Goal: Task Accomplishment & Management: Manage account settings

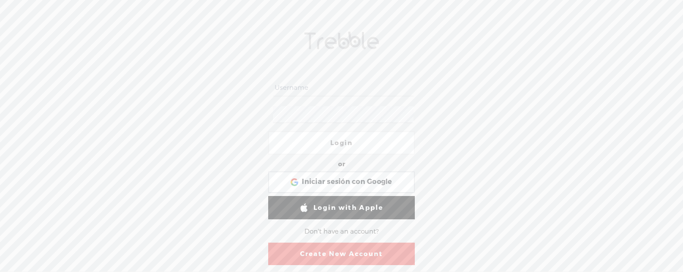
click at [411, 91] on input "text" at bounding box center [343, 87] width 140 height 17
click at [273, 101] on div at bounding box center [273, 101] width 0 height 0
click at [340, 74] on form "Login or Login with Facebook Iniciar sesión con Google Iniciar sesión con Googl…" at bounding box center [341, 170] width 172 height 225
click at [333, 81] on input "text" at bounding box center [343, 87] width 140 height 17
click at [331, 81] on input "text" at bounding box center [343, 87] width 140 height 17
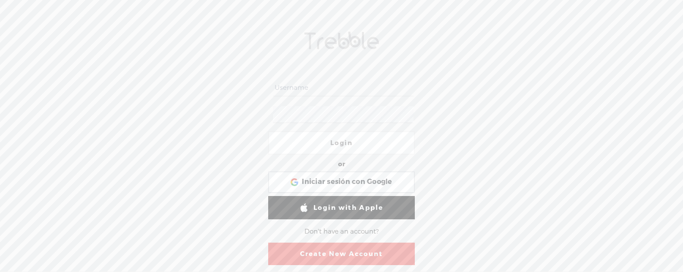
paste input "[EMAIL_ADDRESS][DOMAIN_NAME]"
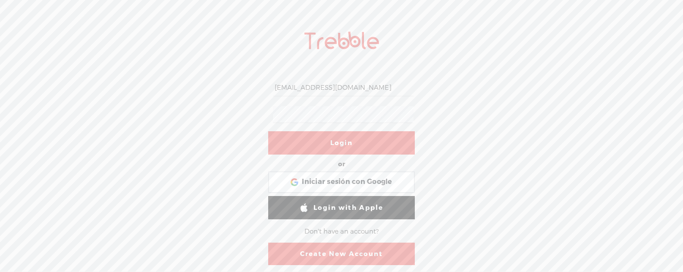
click at [339, 144] on link "Login" at bounding box center [341, 142] width 147 height 23
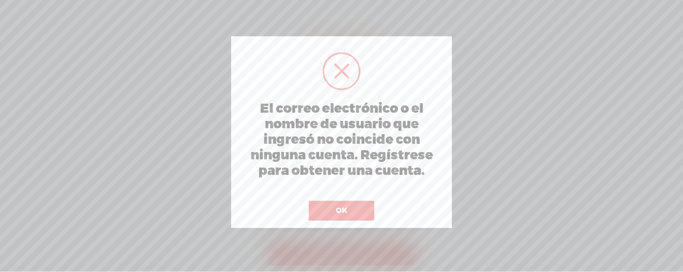
click at [361, 202] on button "OK" at bounding box center [342, 210] width 66 height 20
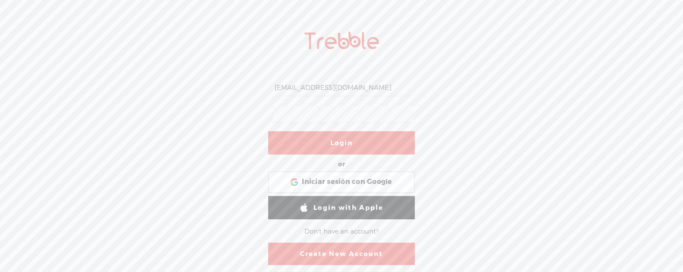
drag, startPoint x: 274, startPoint y: 87, endPoint x: 507, endPoint y: 86, distance: 233.2
click at [507, 86] on div "[EMAIL_ADDRESS][DOMAIN_NAME] Login or Login with Facebook Iniciar sesión con Go…" at bounding box center [341, 147] width 683 height 248
paste input "m43str0bud1st4z3nshield2025_longid_ax"
type input "[EMAIL_ADDRESS][DOMAIN_NAME]"
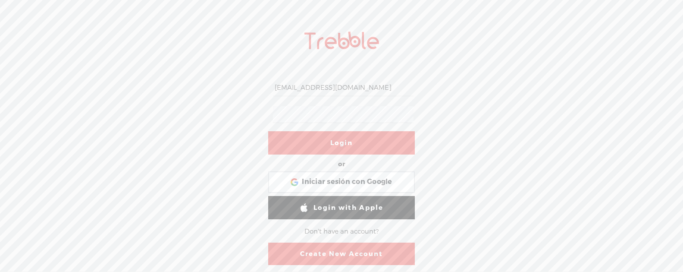
click at [371, 138] on link "Login" at bounding box center [341, 142] width 147 height 23
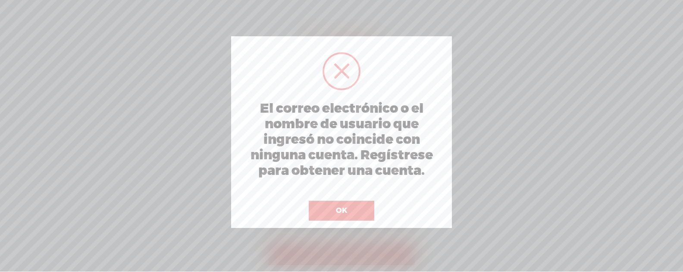
click at [345, 206] on button "OK" at bounding box center [342, 210] width 66 height 20
